Goal: Use online tool/utility: Utilize a website feature to perform a specific function

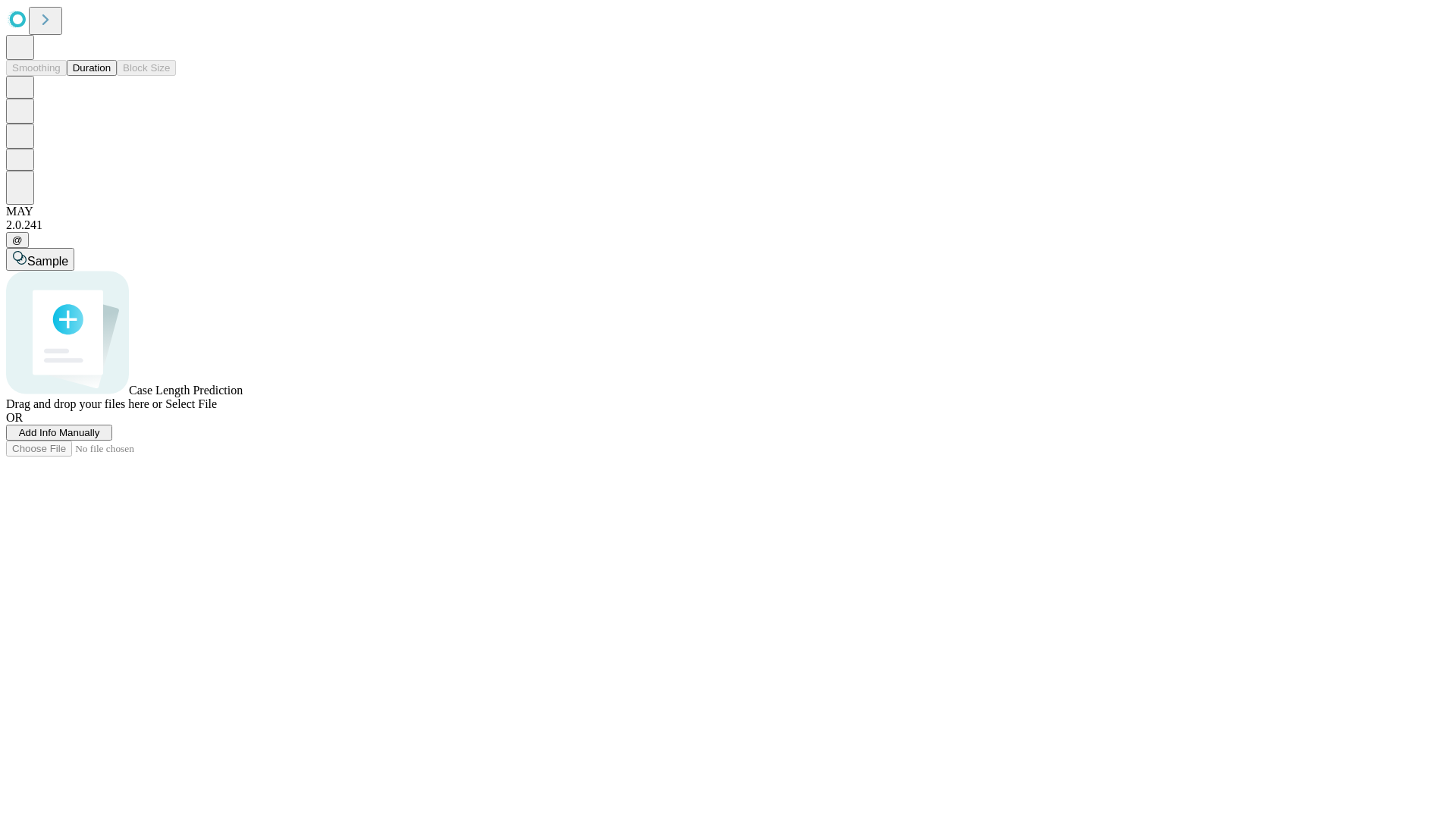
click at [111, 76] on button "Duration" at bounding box center [92, 67] width 50 height 16
click at [100, 438] on span "Add Info Manually" at bounding box center [60, 433] width 81 height 11
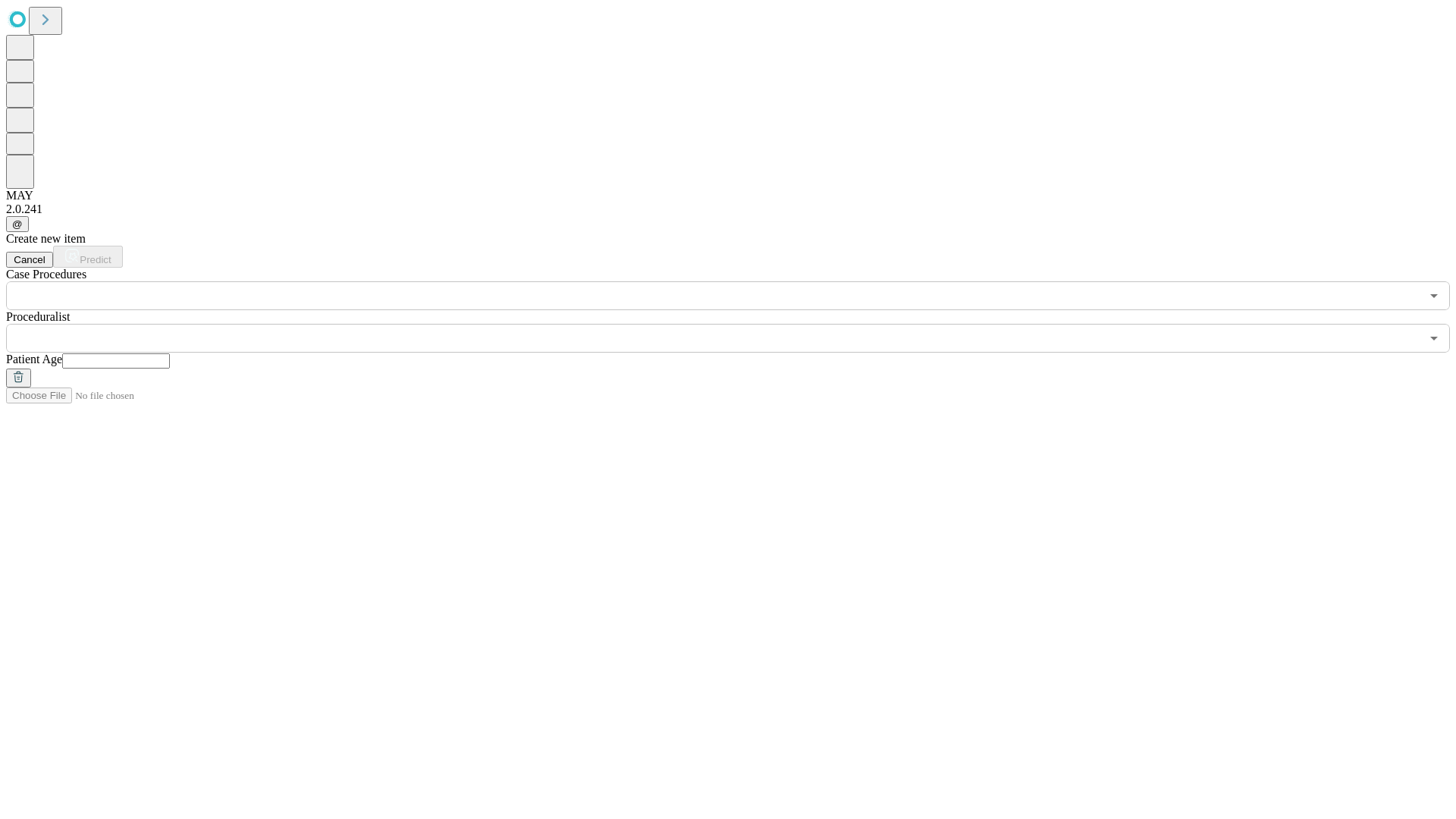
click at [170, 353] on input "text" at bounding box center [116, 361] width 108 height 15
type input "**"
click at [739, 324] on input "text" at bounding box center [712, 338] width 1413 height 28
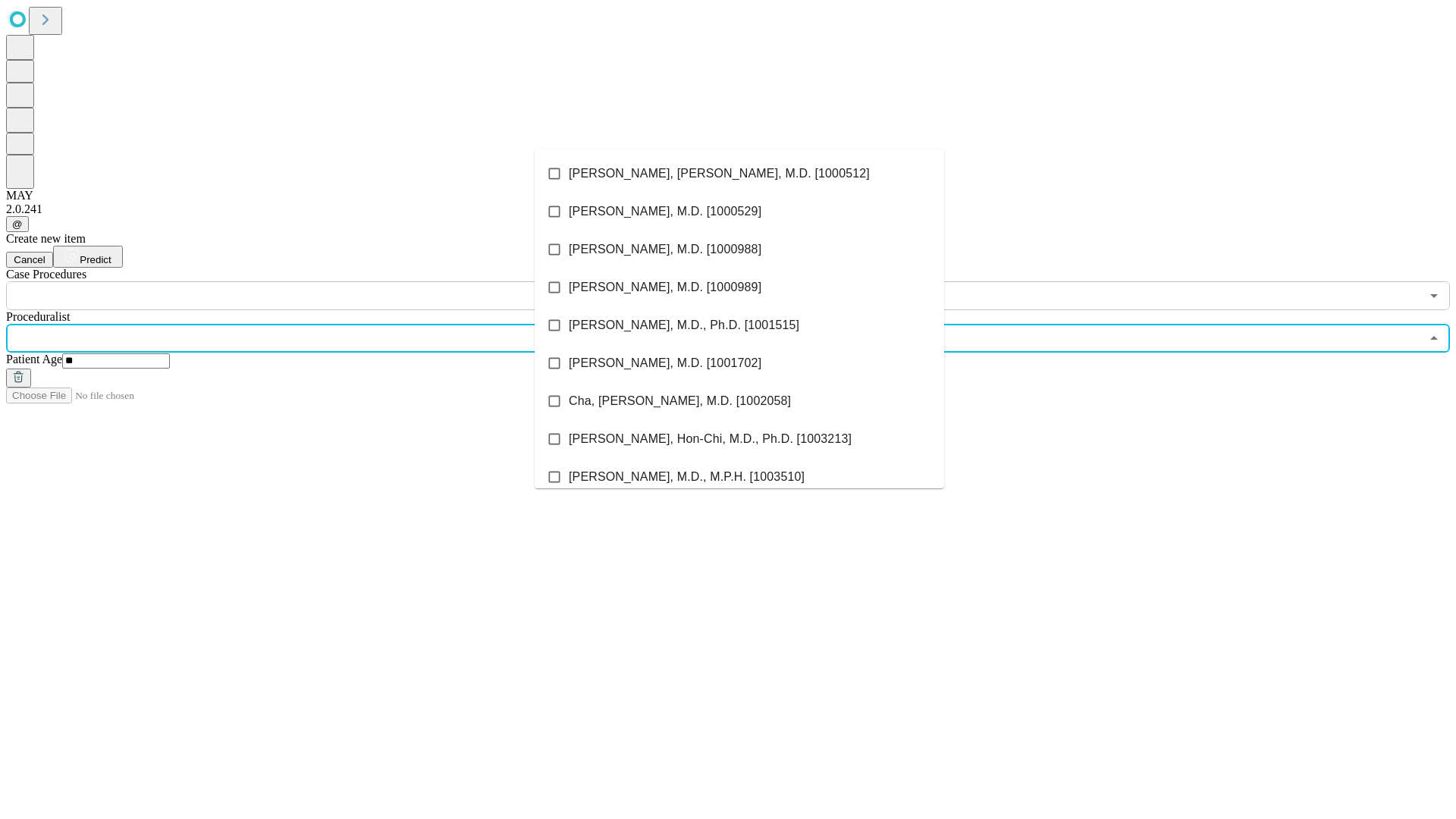
click at [739, 174] on li "[PERSON_NAME], [PERSON_NAME], M.D. [1000512]" at bounding box center [739, 174] width 409 height 38
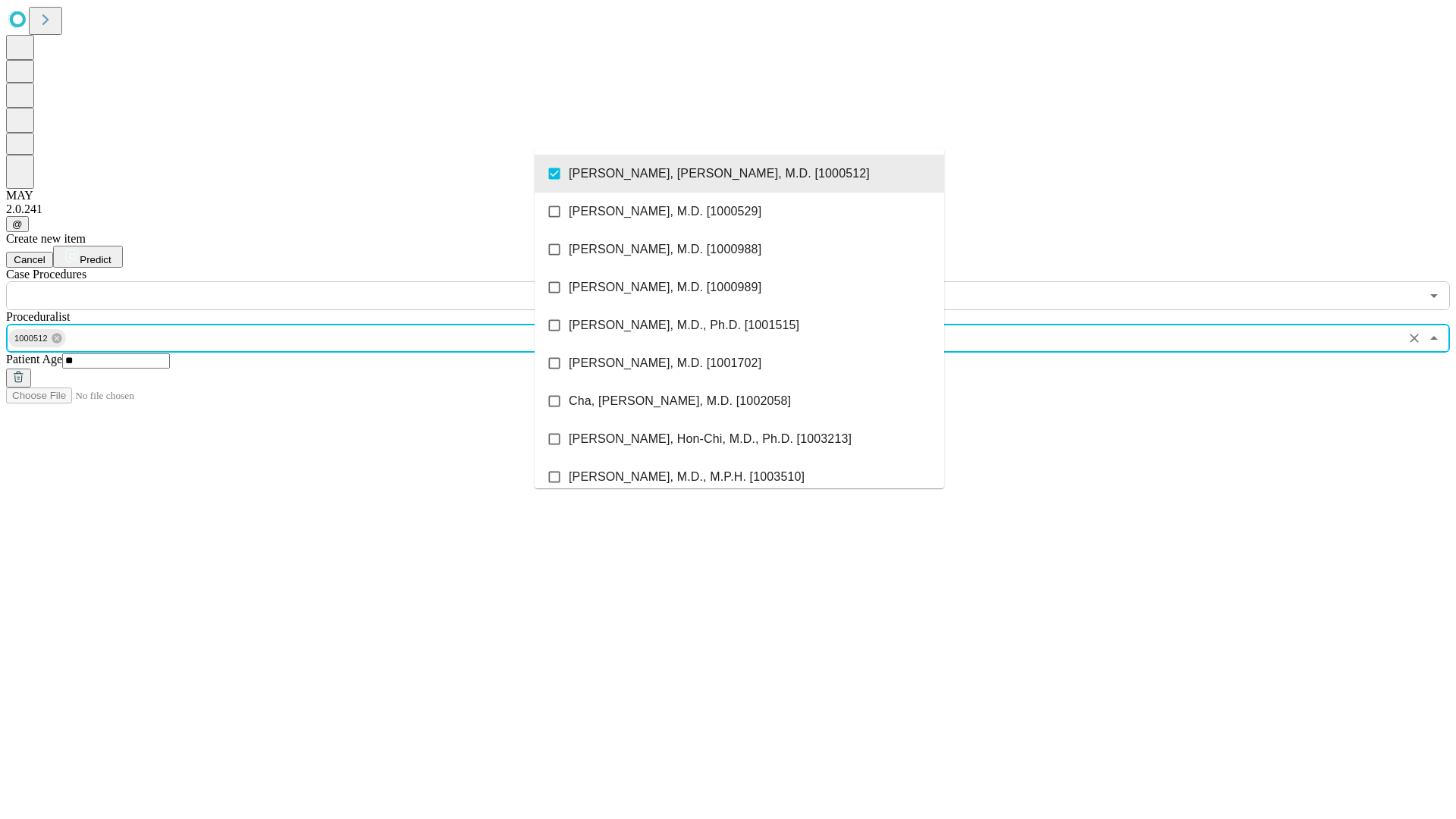
click at [318, 282] on input "text" at bounding box center [712, 296] width 1413 height 28
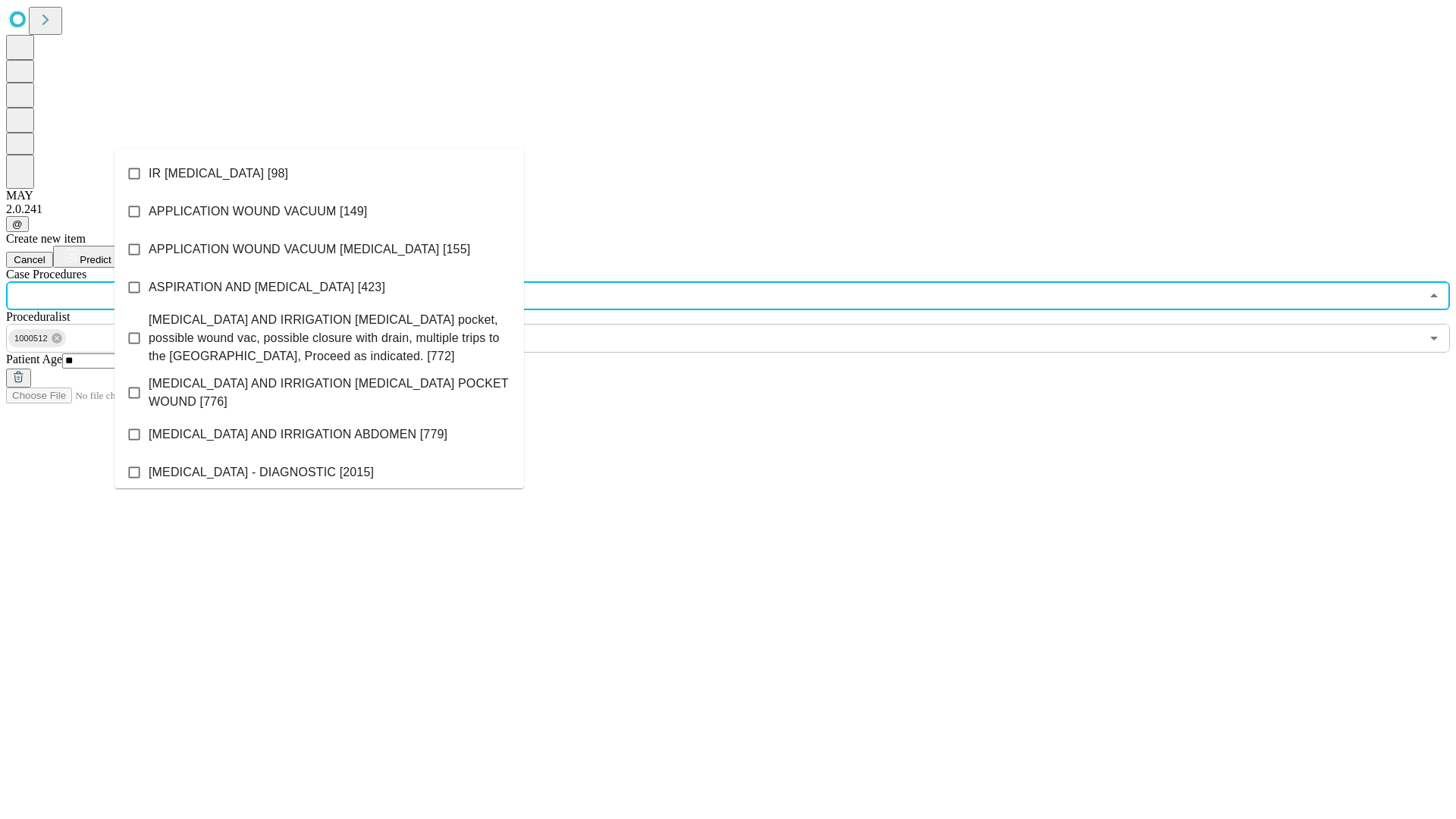
click at [319, 174] on li "IR [MEDICAL_DATA] [98]" at bounding box center [318, 174] width 409 height 38
click at [111, 254] on span "Predict" at bounding box center [94, 260] width 31 height 11
